Goal: Find contact information: Find contact information

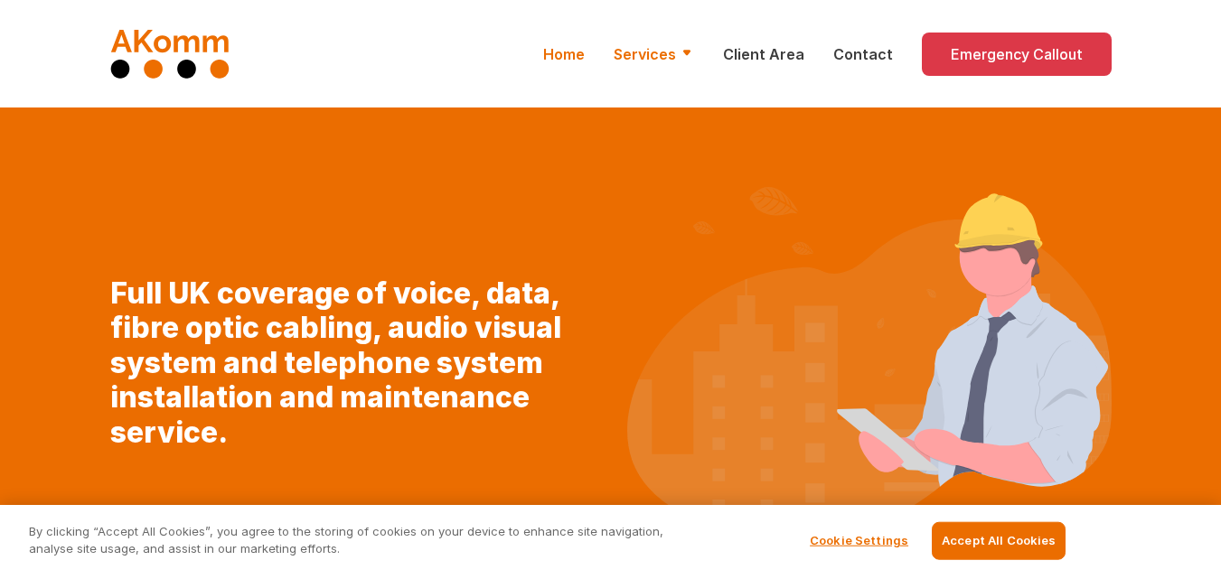
click at [693, 51] on link "Services" at bounding box center [654, 54] width 80 height 22
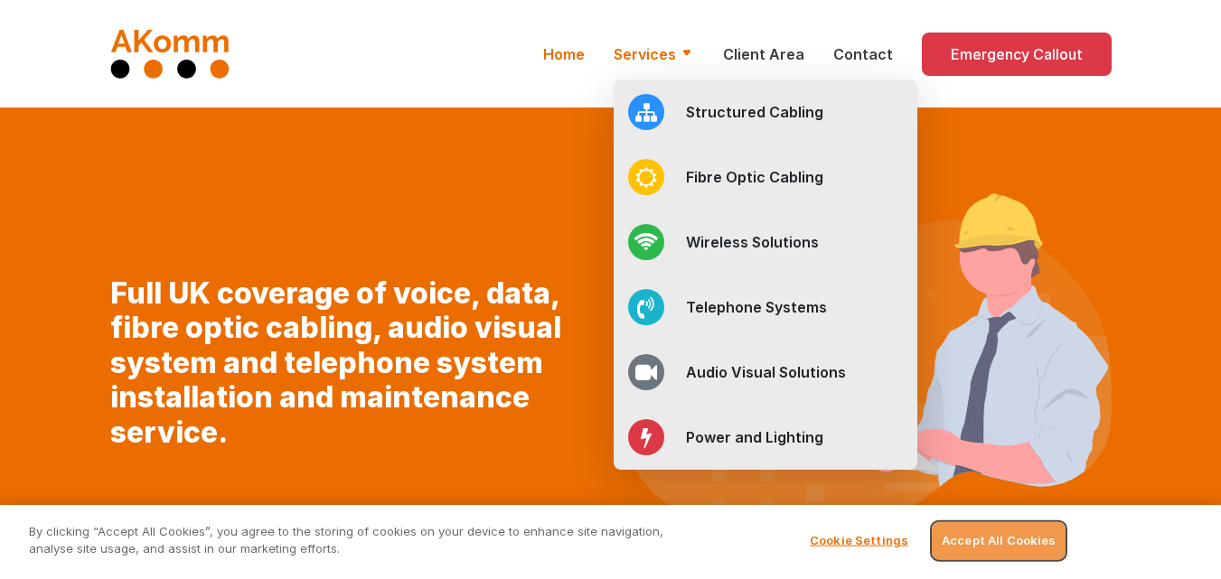
click at [1016, 549] on button "Accept All Cookies" at bounding box center [999, 541] width 134 height 38
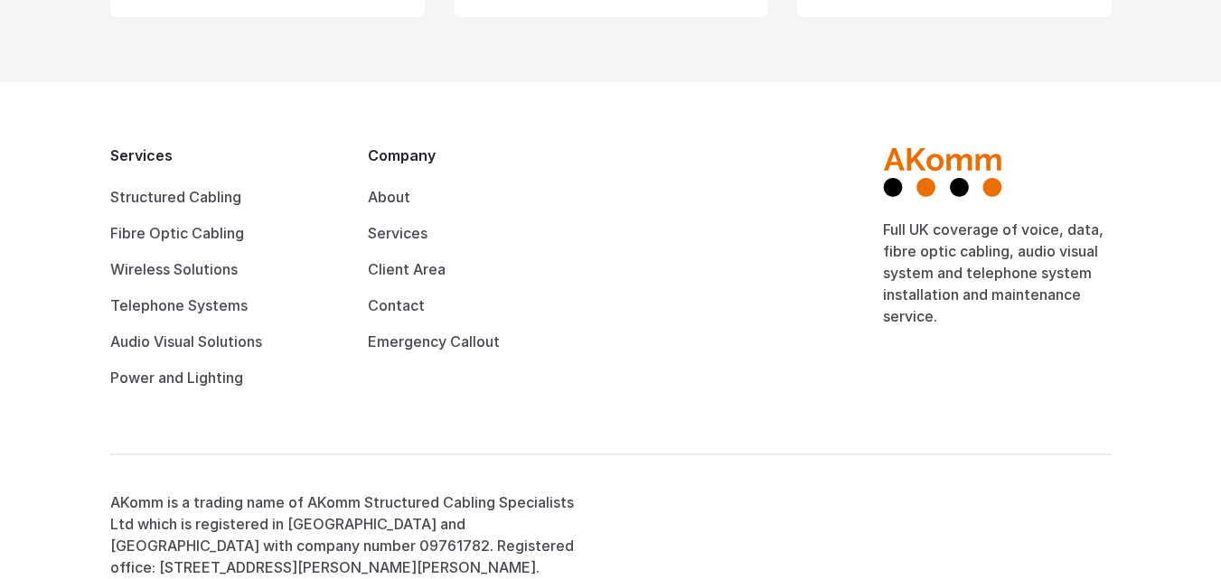
scroll to position [1868, 0]
click at [380, 187] on link "About" at bounding box center [389, 196] width 42 height 18
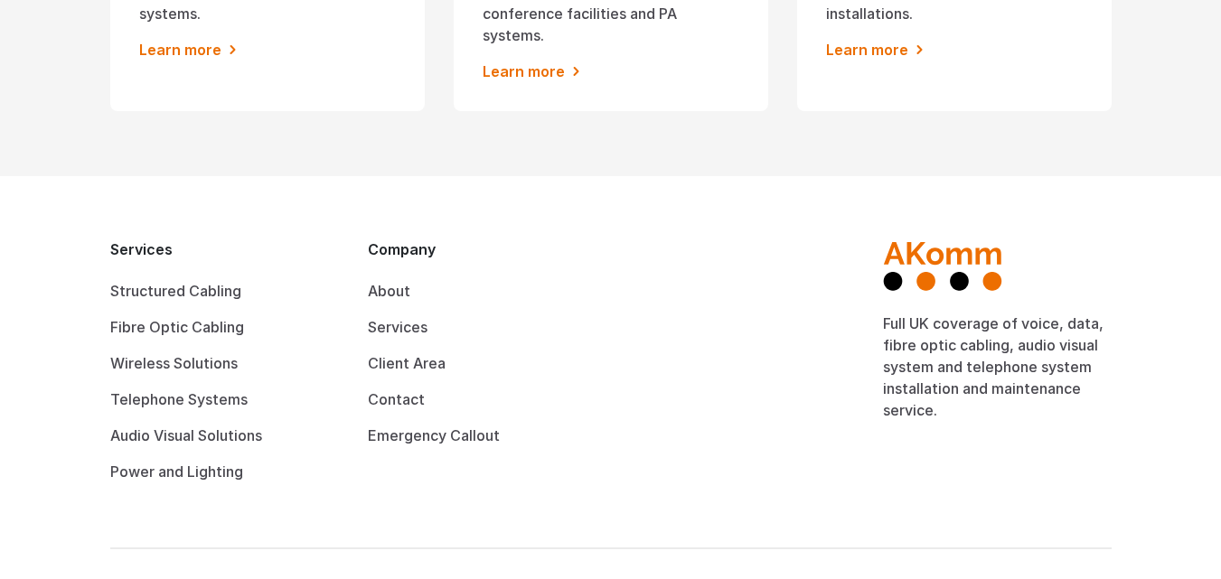
scroll to position [1868, 0]
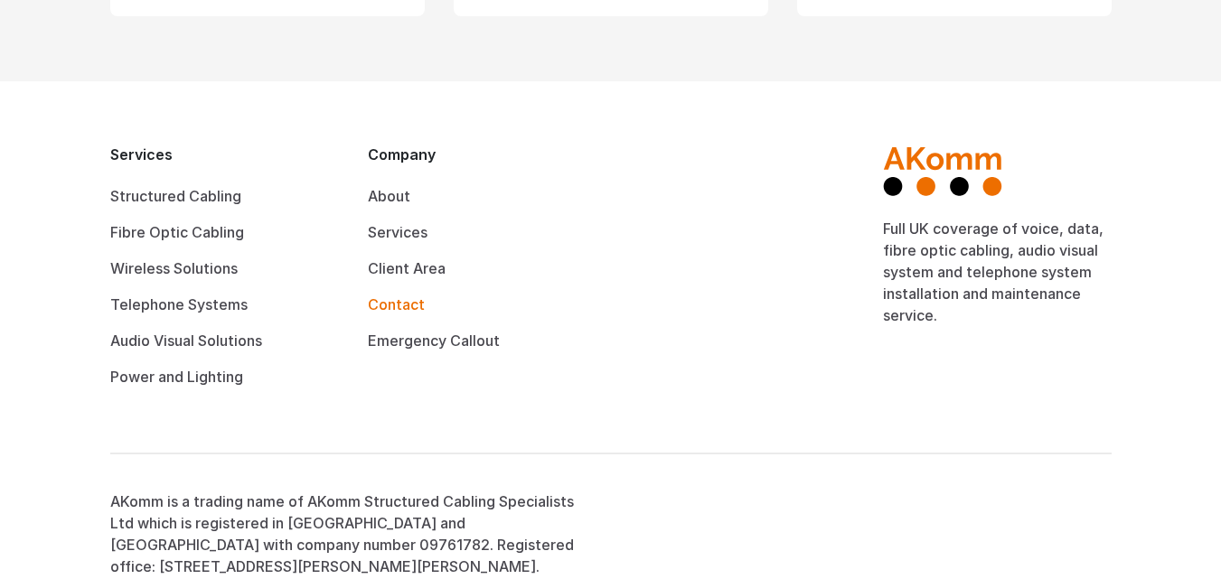
click at [386, 295] on link "Contact" at bounding box center [396, 304] width 57 height 18
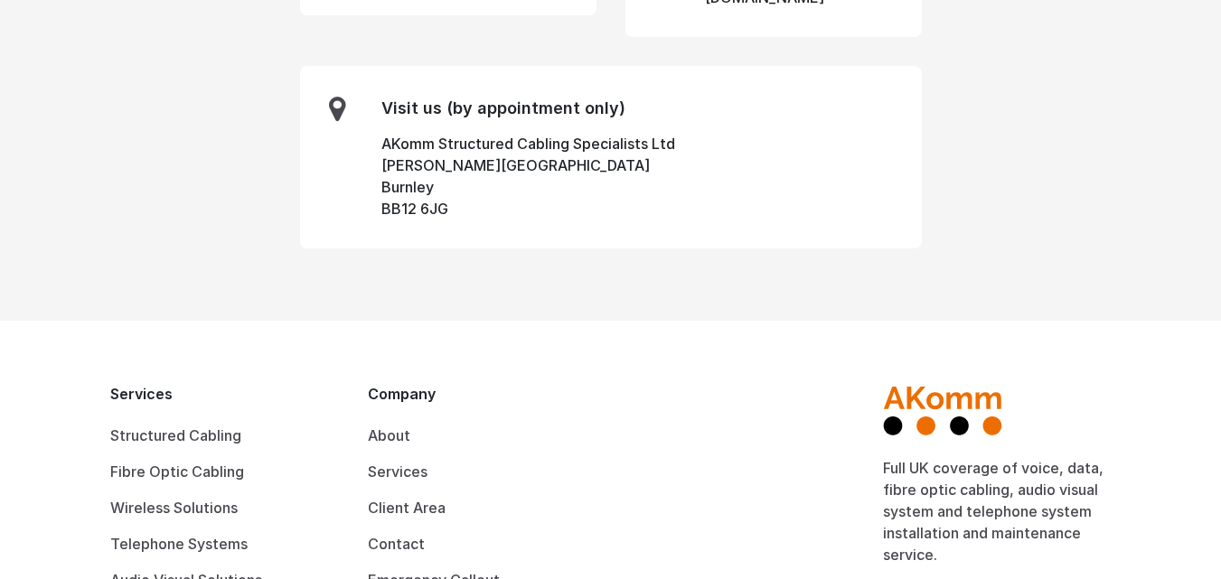
scroll to position [827, 0]
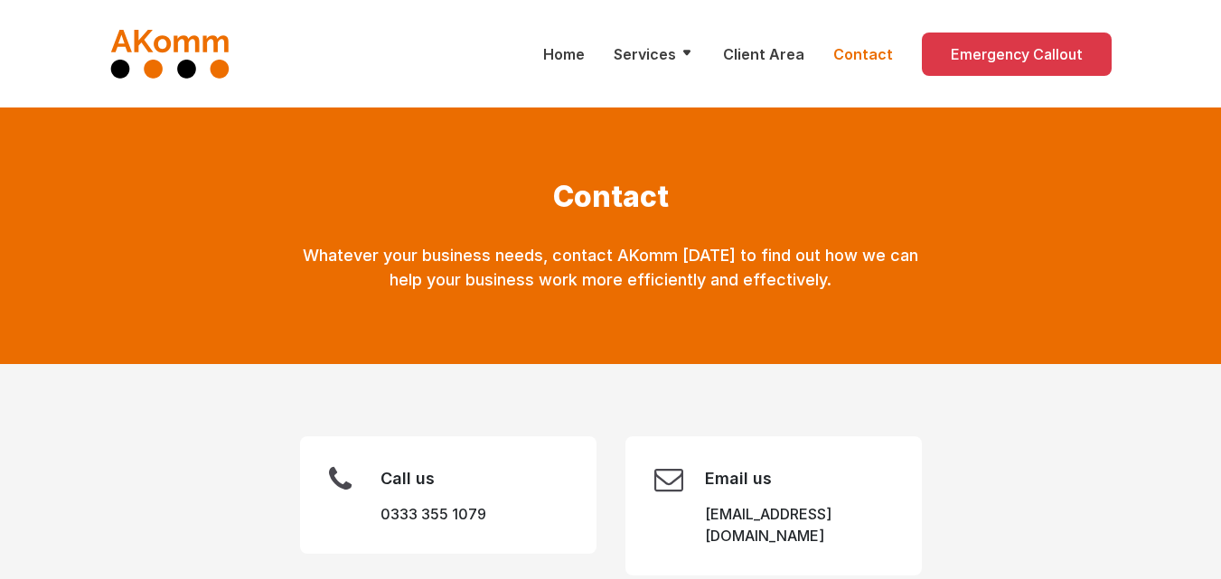
scroll to position [827, 0]
